Goal: Find specific page/section

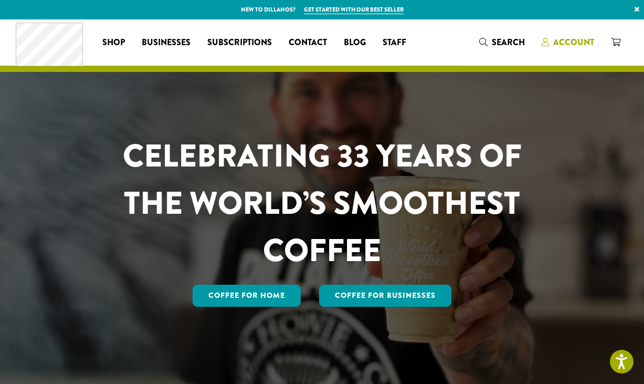
click at [460, 43] on span "Account" at bounding box center [573, 42] width 41 height 12
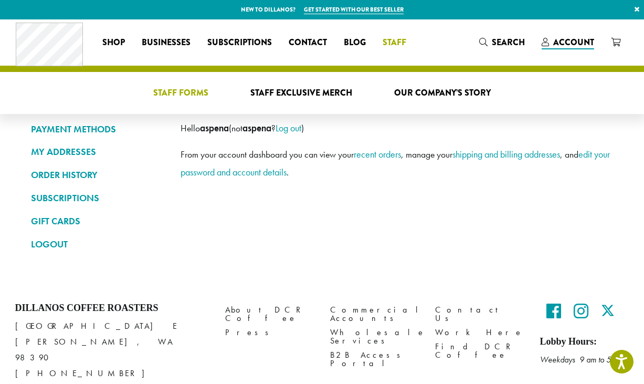
click at [182, 94] on span "Staff Forms" at bounding box center [180, 93] width 55 height 13
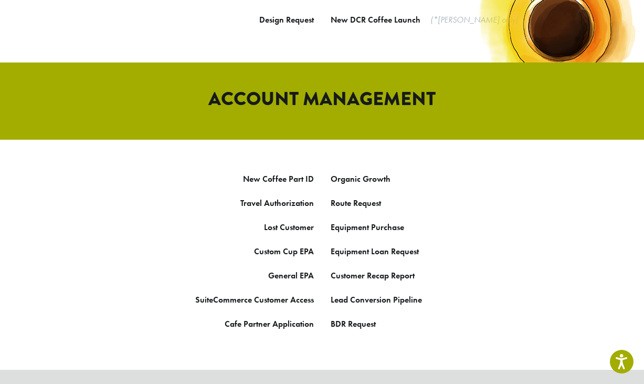
scroll to position [512, 0]
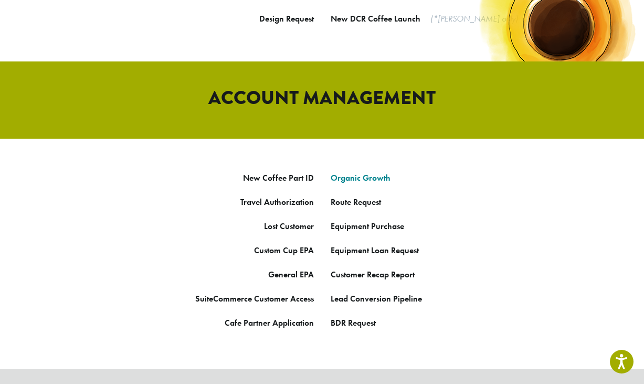
click at [354, 172] on link "Organic Growth" at bounding box center [361, 177] width 60 height 11
click at [480, 194] on p "Route Request" at bounding box center [480, 202] width 299 height 16
click at [375, 172] on link "Organic Growth" at bounding box center [361, 177] width 60 height 11
click at [376, 172] on link "Organic Growth" at bounding box center [361, 177] width 60 height 11
